Goal: Transaction & Acquisition: Purchase product/service

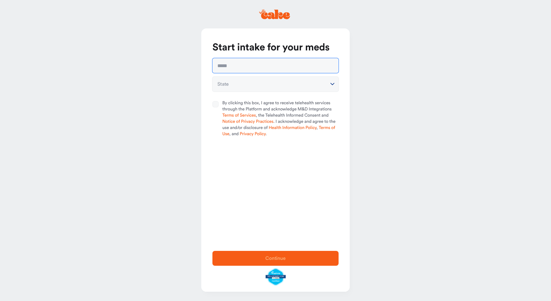
click at [241, 65] on input "text" at bounding box center [275, 65] width 126 height 15
type input "**********"
click at [333, 83] on html "**********" at bounding box center [275, 150] width 551 height 301
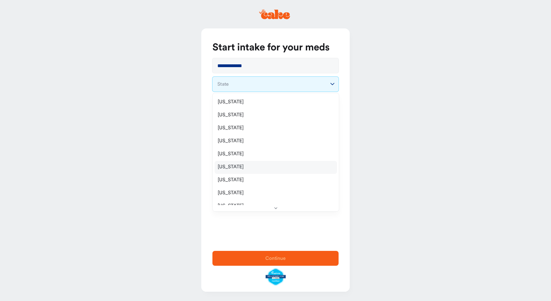
select select "**"
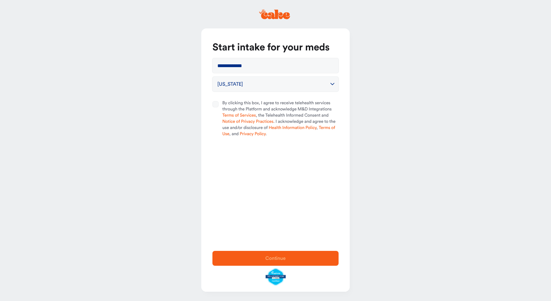
click at [215, 104] on button "By clicking this box, I agree to receive telehealth services through the Platfo…" at bounding box center [215, 104] width 6 height 6
click at [281, 256] on span "Continue" at bounding box center [275, 258] width 20 height 5
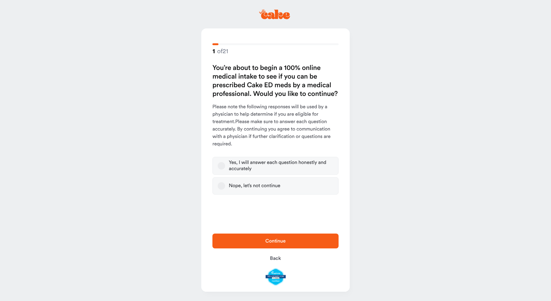
click at [222, 165] on button "Yes, I will answer each question honestly and accurately" at bounding box center [221, 165] width 7 height 7
click at [285, 240] on span "Continue" at bounding box center [275, 240] width 20 height 5
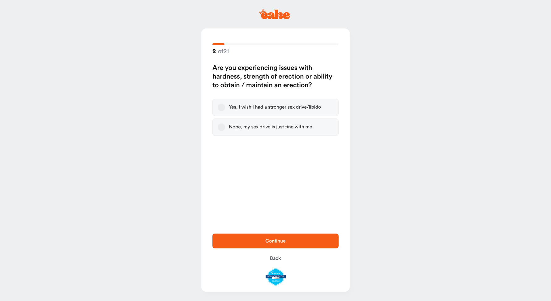
click at [249, 109] on div "Yes, I wish I had a stronger sex drive/libido" at bounding box center [275, 107] width 92 height 6
click at [225, 109] on button "Yes, I wish I had a stronger sex drive/libido" at bounding box center [221, 107] width 7 height 7
click at [278, 240] on span "Continue" at bounding box center [275, 240] width 20 height 5
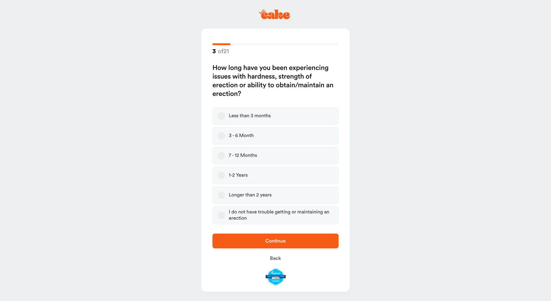
click at [256, 174] on label "1-2 Years" at bounding box center [275, 175] width 126 height 17
click at [225, 174] on button "1-2 Years" at bounding box center [221, 175] width 7 height 7
click at [279, 243] on span "Continue" at bounding box center [275, 240] width 20 height 5
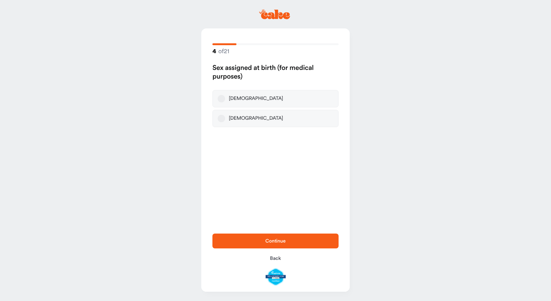
click at [224, 98] on button "[DEMOGRAPHIC_DATA]" at bounding box center [221, 98] width 7 height 7
click at [276, 240] on span "Continue" at bounding box center [275, 240] width 20 height 5
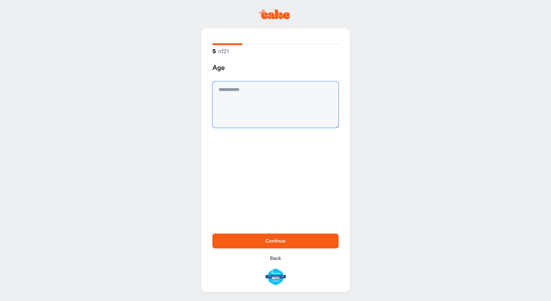
click at [245, 95] on textarea at bounding box center [275, 104] width 126 height 46
type textarea "**"
click at [279, 241] on span "Continue" at bounding box center [275, 240] width 20 height 5
click at [260, 92] on textarea at bounding box center [275, 104] width 126 height 46
type textarea "****"
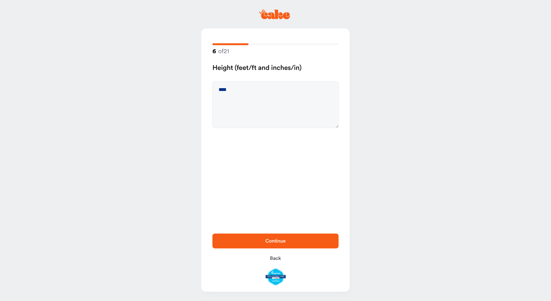
click at [281, 242] on span "Continue" at bounding box center [275, 240] width 20 height 5
click at [250, 90] on textarea at bounding box center [275, 104] width 126 height 46
type textarea "***"
click at [284, 240] on span "Continue" at bounding box center [275, 240] width 20 height 5
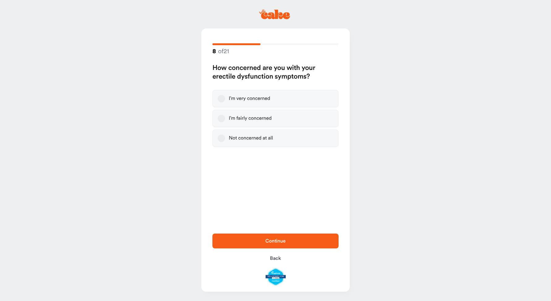
click at [264, 118] on div "I’m fairly concerned" at bounding box center [250, 118] width 43 height 6
click at [225, 118] on button "I’m fairly concerned" at bounding box center [221, 118] width 7 height 7
click at [277, 239] on span "Continue" at bounding box center [275, 240] width 20 height 5
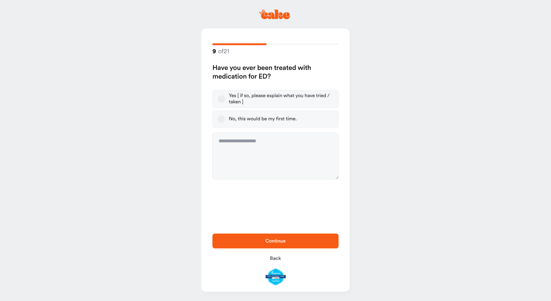
click at [222, 99] on button "Yes [ if so, please explain what you have tried / taken ]" at bounding box center [221, 98] width 7 height 7
click at [279, 141] on textarea at bounding box center [275, 156] width 126 height 46
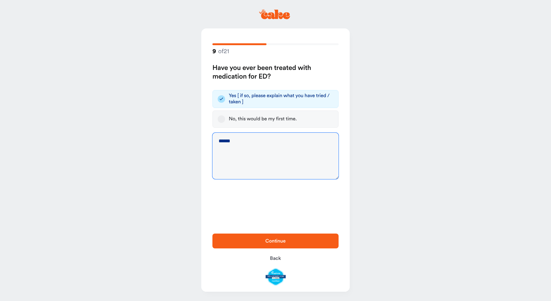
type textarea "******"
click at [274, 240] on span "Continue" at bounding box center [275, 240] width 20 height 5
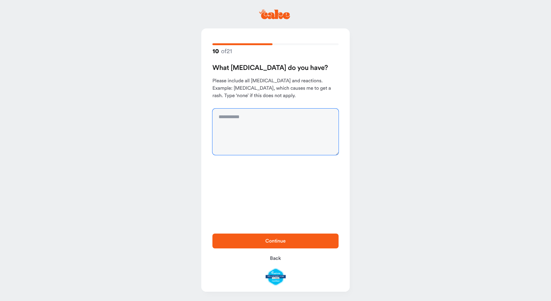
click at [261, 118] on textarea at bounding box center [275, 132] width 126 height 46
type textarea "****"
click at [281, 239] on span "Continue" at bounding box center [275, 240] width 20 height 5
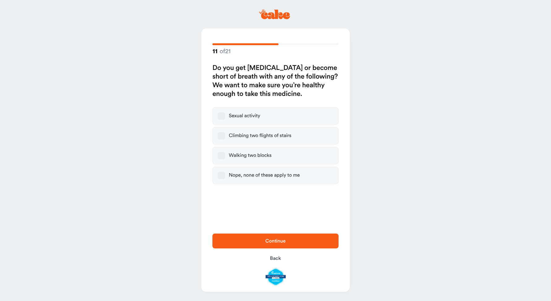
drag, startPoint x: 222, startPoint y: 176, endPoint x: 227, endPoint y: 188, distance: 12.7
click at [222, 176] on button "Nope, none of these apply to me" at bounding box center [221, 175] width 7 height 7
click at [283, 240] on span "Continue" at bounding box center [275, 240] width 20 height 5
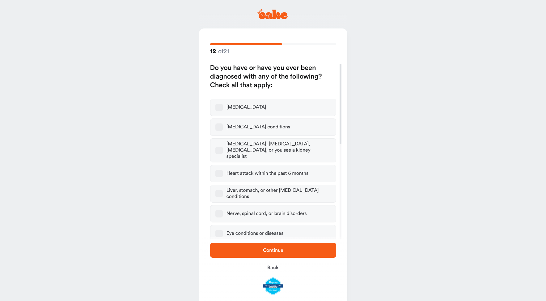
click at [217, 106] on button "[MEDICAL_DATA]" at bounding box center [218, 107] width 7 height 7
click at [275, 249] on span "Continue" at bounding box center [273, 250] width 20 height 5
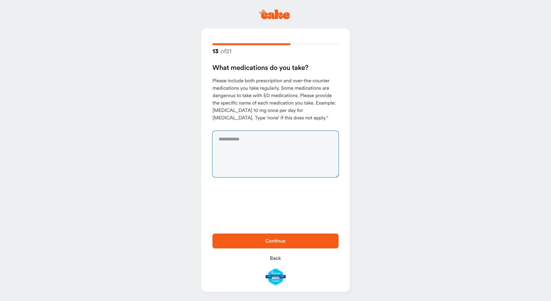
click at [254, 138] on textarea at bounding box center [275, 154] width 126 height 46
type textarea "**********"
click at [279, 241] on span "Continue" at bounding box center [275, 240] width 20 height 5
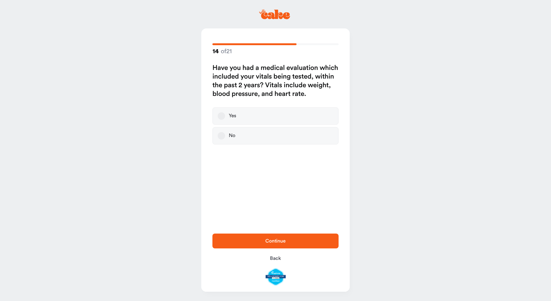
click at [222, 117] on button "Yes" at bounding box center [221, 115] width 7 height 7
click at [288, 239] on span "Continue" at bounding box center [275, 240] width 106 height 7
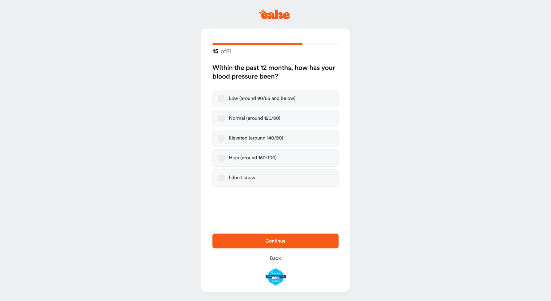
click at [221, 118] on button "Normal (around 120/80)" at bounding box center [221, 118] width 7 height 7
click at [287, 236] on button "Continue" at bounding box center [275, 240] width 126 height 15
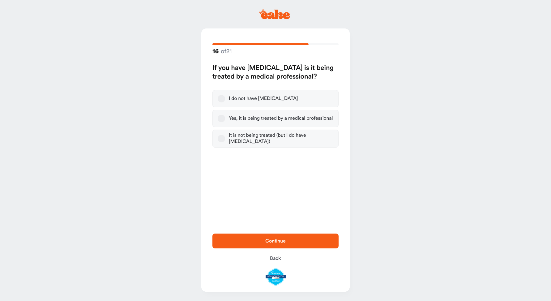
click at [224, 119] on button "Yes, it is being treated by a medical professional" at bounding box center [221, 118] width 7 height 7
click at [276, 243] on span "Continue" at bounding box center [275, 240] width 20 height 5
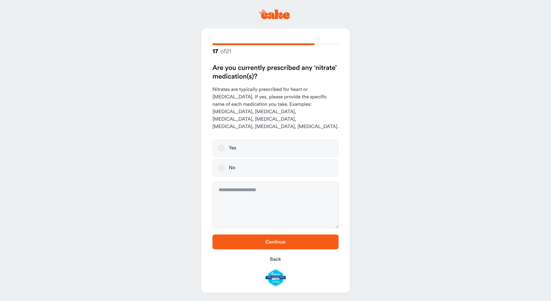
click at [220, 164] on button "No" at bounding box center [221, 167] width 7 height 7
click at [291, 238] on span "Continue" at bounding box center [275, 241] width 106 height 7
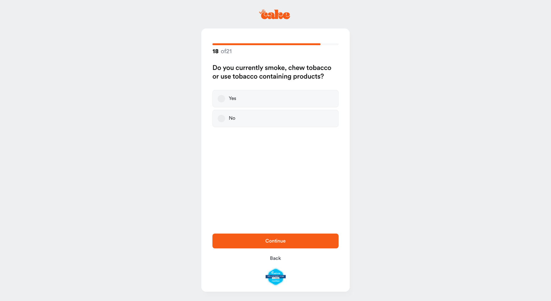
drag, startPoint x: 222, startPoint y: 119, endPoint x: 225, endPoint y: 122, distance: 4.3
click at [221, 120] on button "No" at bounding box center [221, 118] width 7 height 7
click at [283, 238] on span "Continue" at bounding box center [275, 240] width 20 height 5
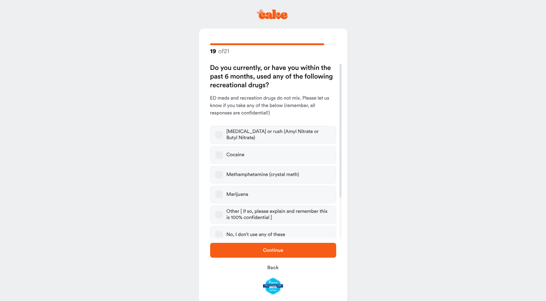
click at [212, 233] on label "No, I don’t use any of these" at bounding box center [273, 234] width 126 height 17
click at [215, 233] on button "No, I don’t use any of these" at bounding box center [218, 234] width 7 height 7
click at [279, 250] on span "Continue" at bounding box center [273, 250] width 20 height 5
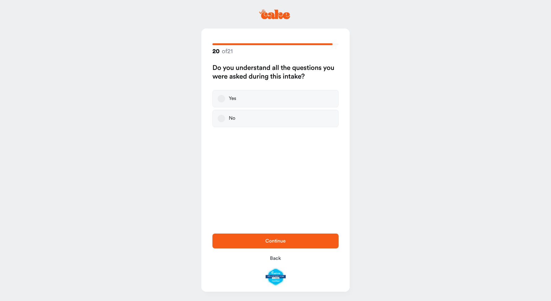
drag, startPoint x: 223, startPoint y: 98, endPoint x: 226, endPoint y: 101, distance: 3.9
click at [223, 98] on button "Yes" at bounding box center [221, 98] width 7 height 7
click at [280, 239] on span "Continue" at bounding box center [275, 240] width 20 height 5
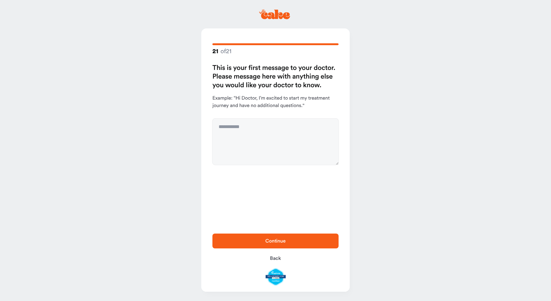
click at [275, 243] on span "Continue" at bounding box center [275, 240] width 20 height 5
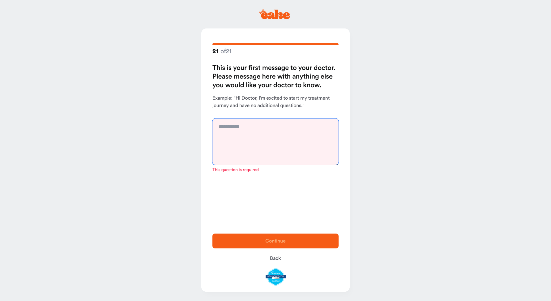
click at [255, 122] on textarea at bounding box center [275, 141] width 126 height 46
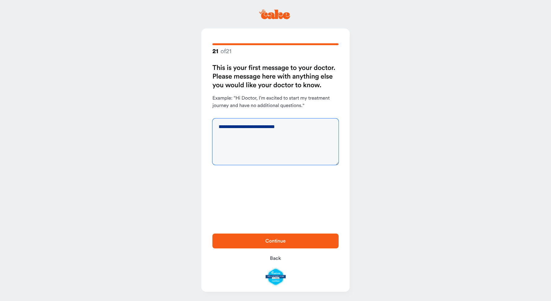
type textarea "**********"
click at [282, 241] on span "Continue" at bounding box center [275, 240] width 20 height 5
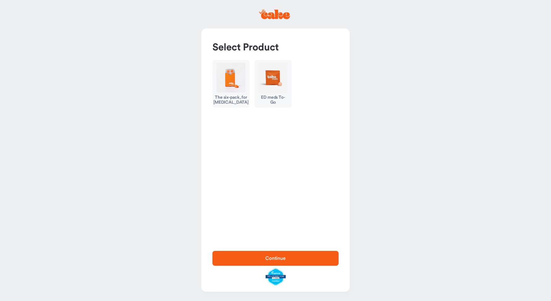
click at [236, 100] on div "The six-pack, for [MEDICAL_DATA]" at bounding box center [230, 100] width 35 height 10
click at [286, 256] on span "Continue" at bounding box center [275, 258] width 20 height 5
click at [272, 97] on div "ED meds To-Go" at bounding box center [272, 100] width 29 height 10
click at [276, 258] on span "Continue" at bounding box center [275, 258] width 20 height 5
